Goal: Navigation & Orientation: Find specific page/section

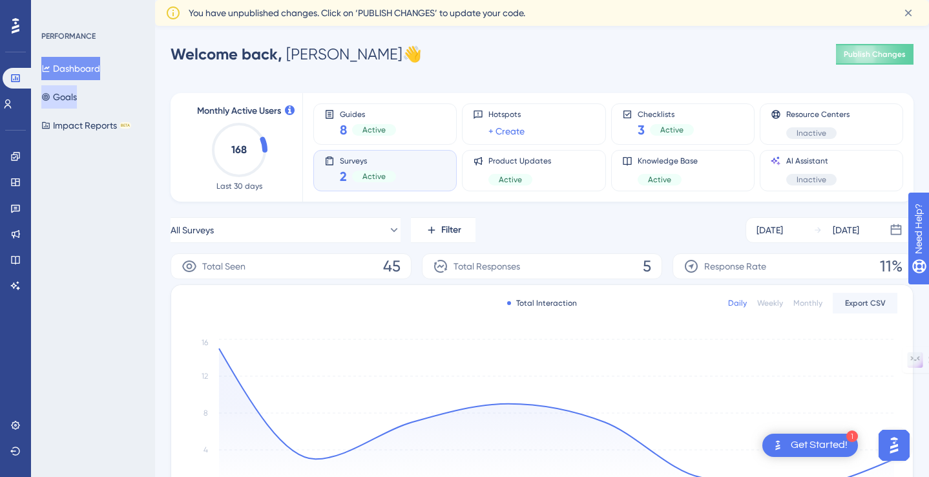
click at [63, 96] on button "Goals" at bounding box center [59, 96] width 36 height 23
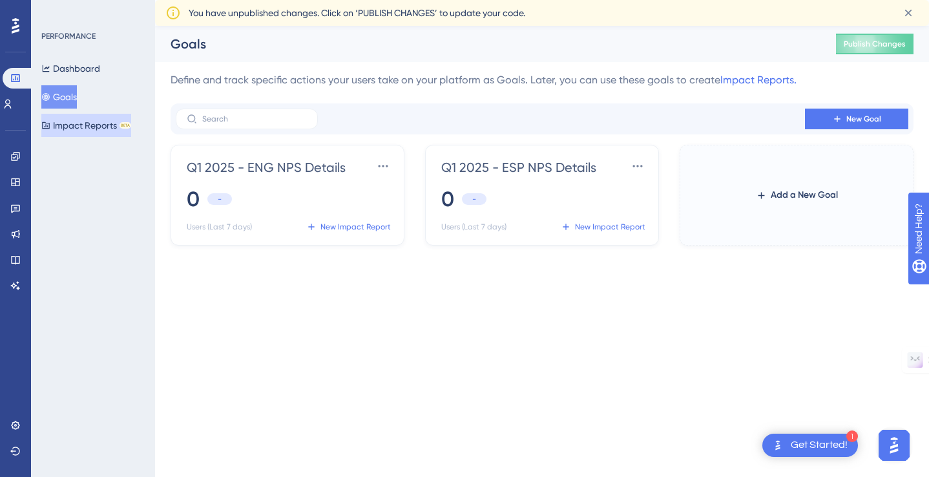
click at [70, 126] on button "Impact Reports BETA" at bounding box center [86, 125] width 90 height 23
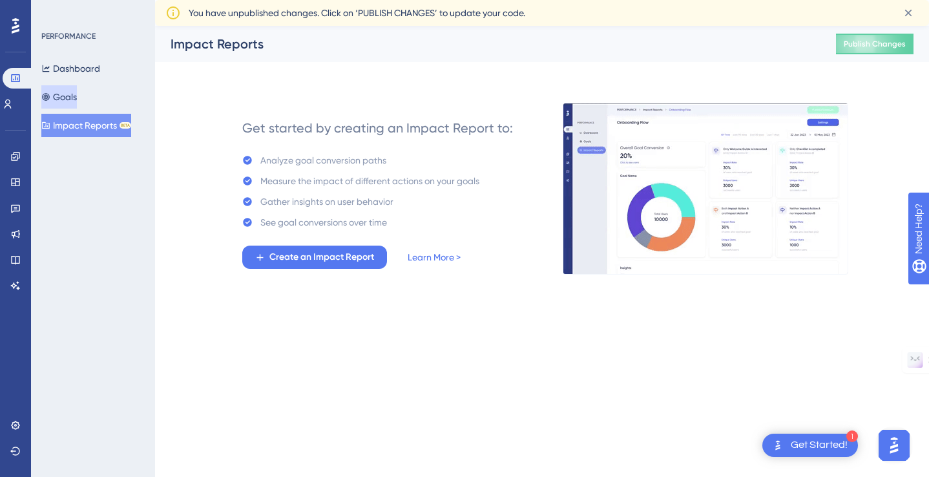
click at [69, 94] on button "Goals" at bounding box center [59, 96] width 36 height 23
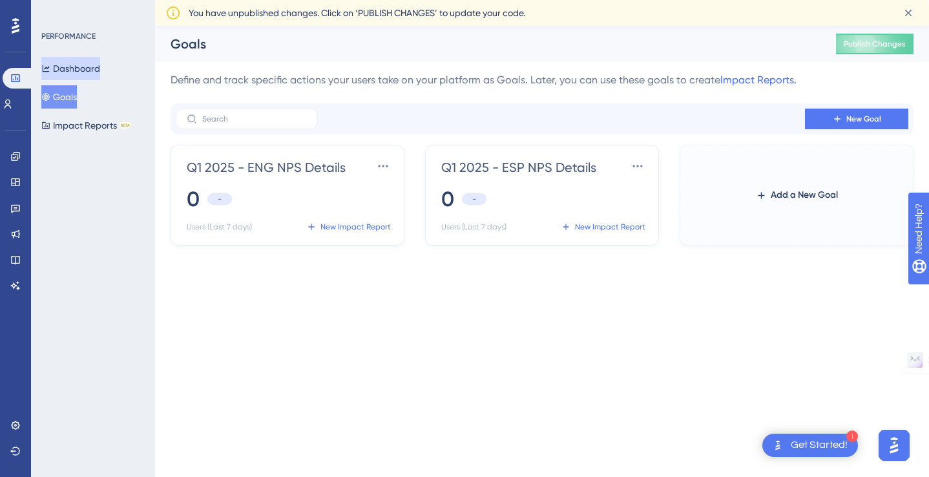
click at [70, 73] on button "Dashboard" at bounding box center [70, 68] width 59 height 23
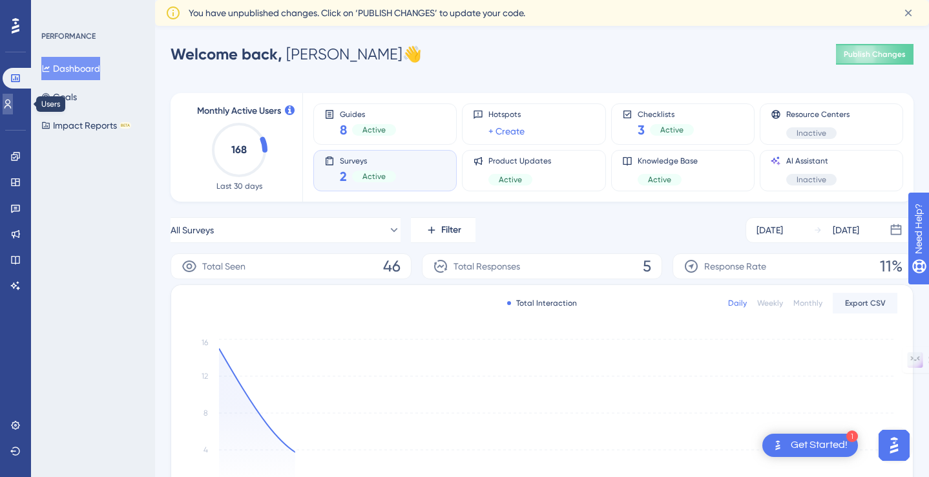
click at [12, 101] on icon at bounding box center [8, 104] width 7 height 9
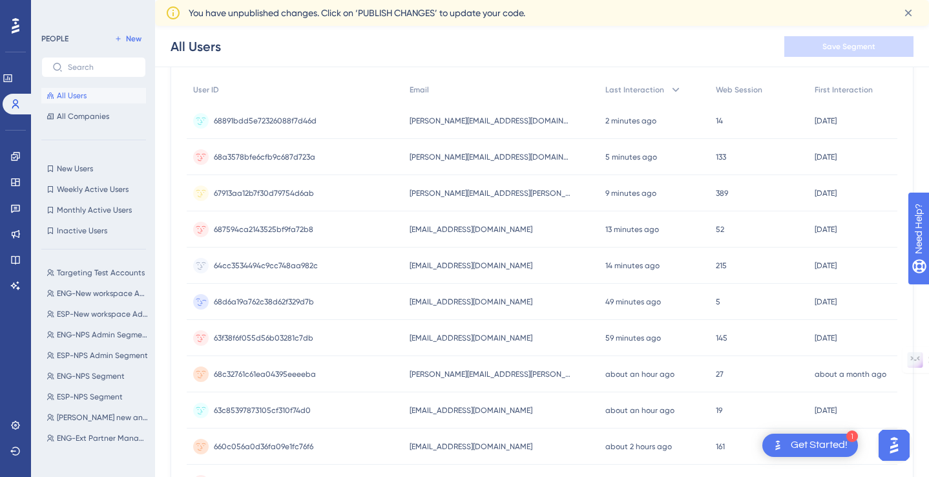
scroll to position [142, 0]
